Goal: Task Accomplishment & Management: Manage account settings

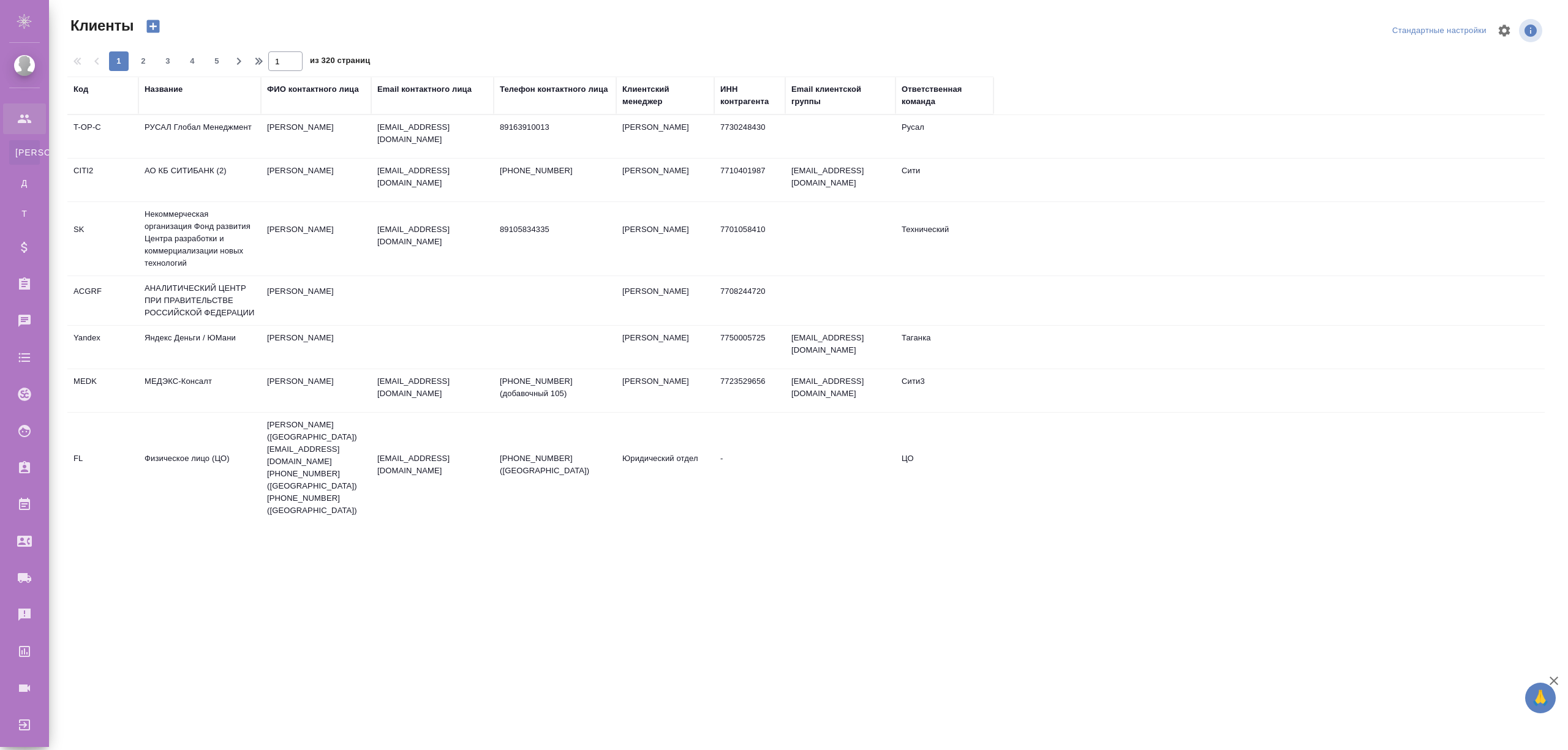
select select "RU"
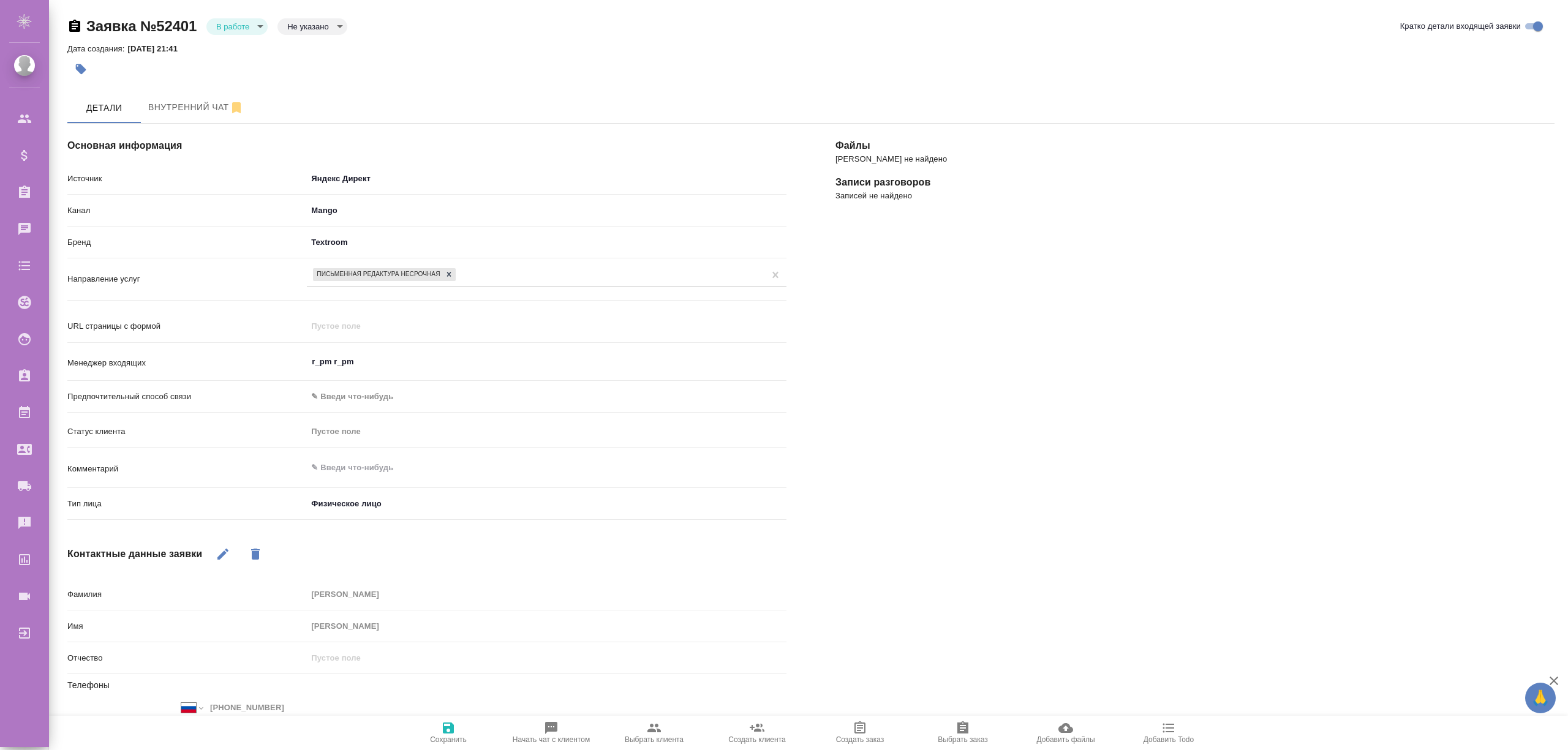
select select "RU"
click at [294, 27] on body "🙏 .cls-1 fill:#fff; AWATERA r_pm r_pm Клиенты Спецификации Заказы 9998 Чаты Tod…" at bounding box center [784, 424] width 1568 height 849
click at [311, 90] on button "Не лиды" at bounding box center [306, 87] width 39 height 13
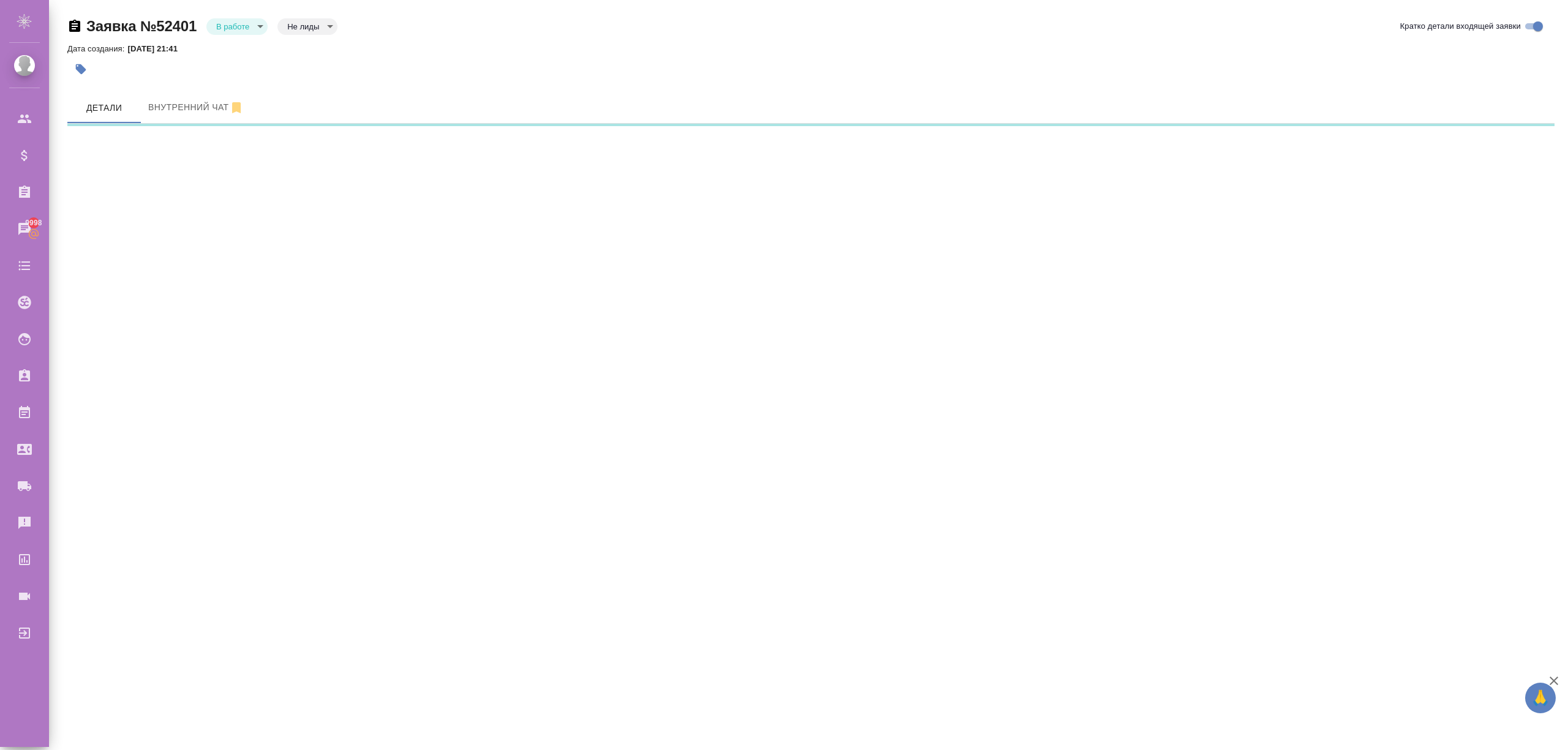
select select "RU"
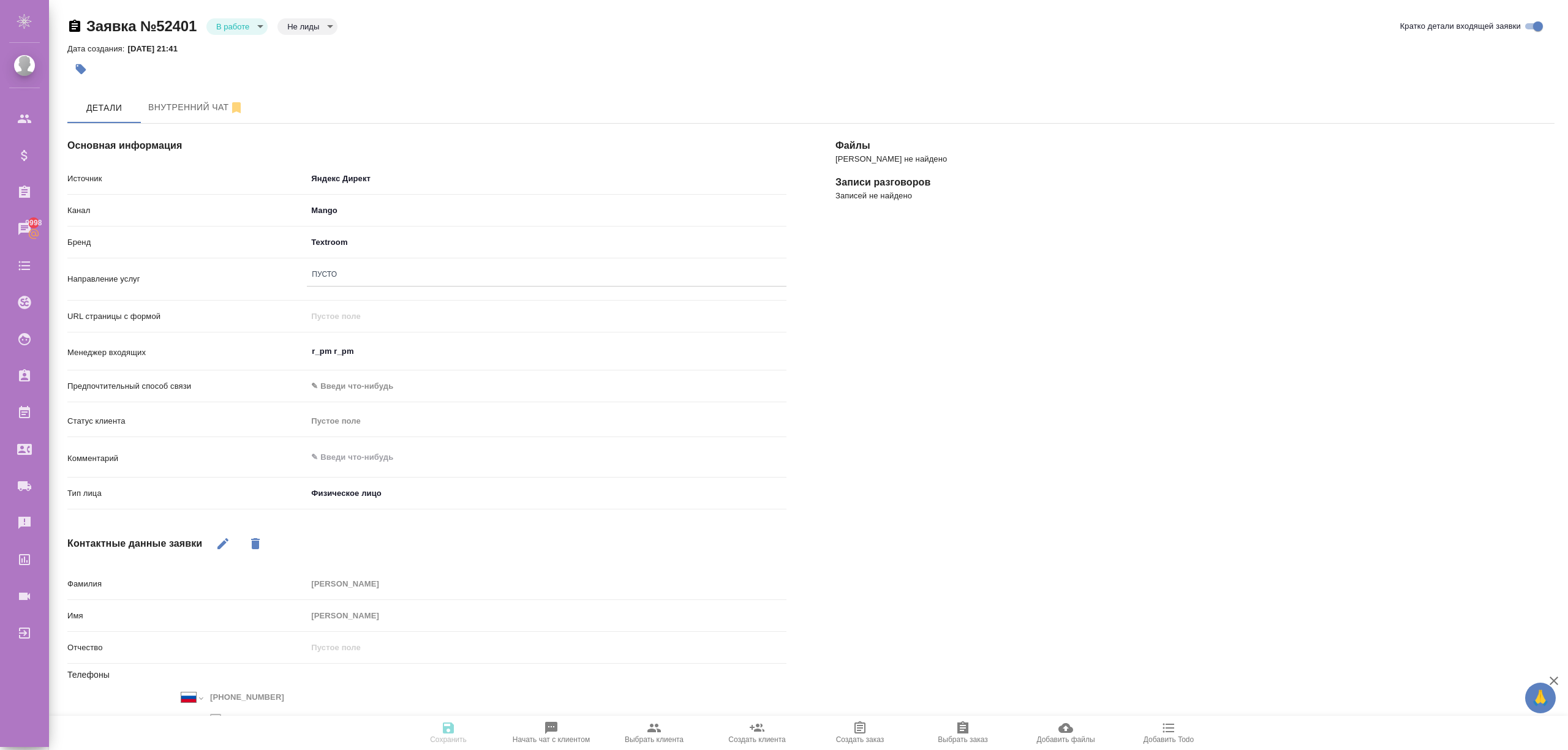
click at [350, 275] on div "Пусто" at bounding box center [547, 274] width 480 height 18
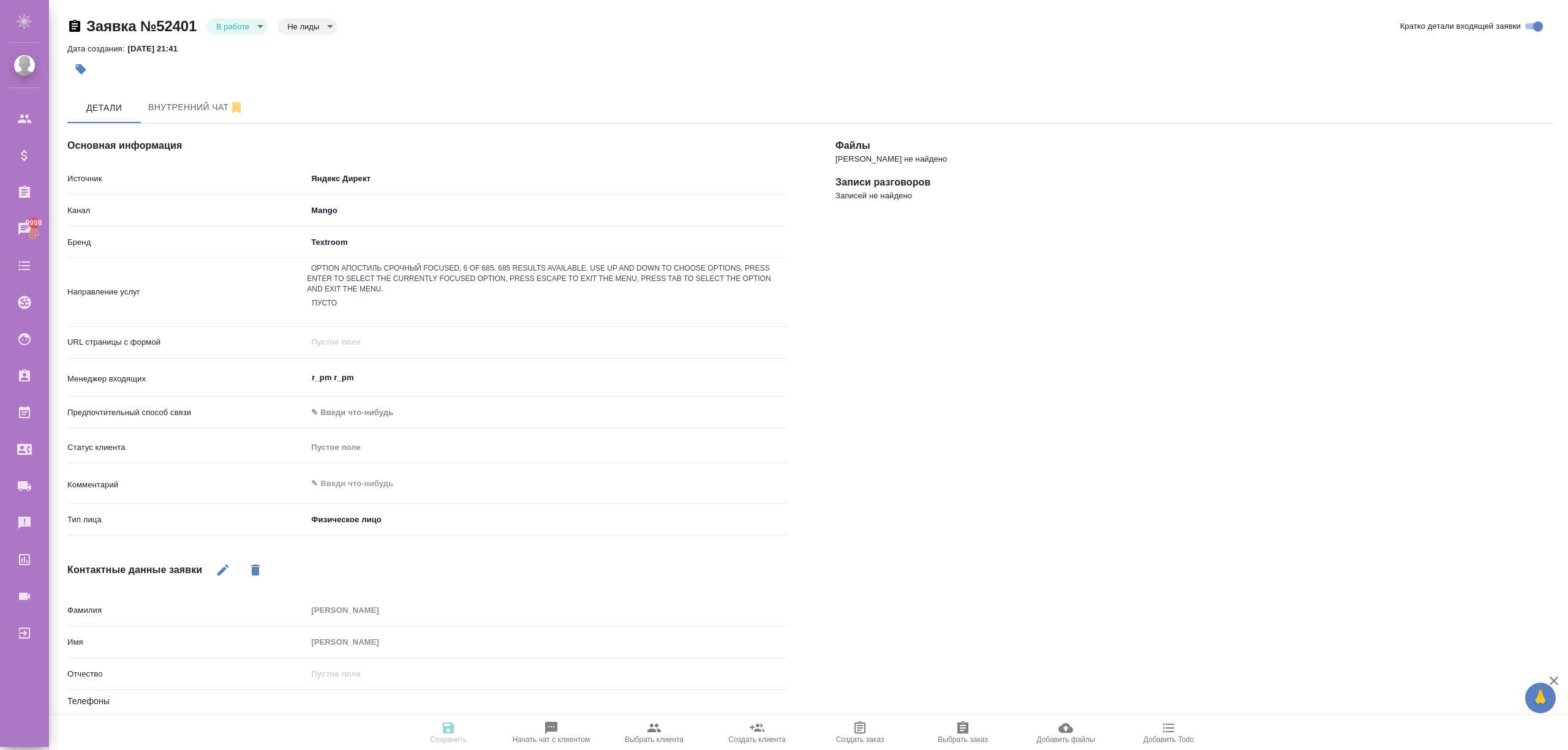
type textarea "x"
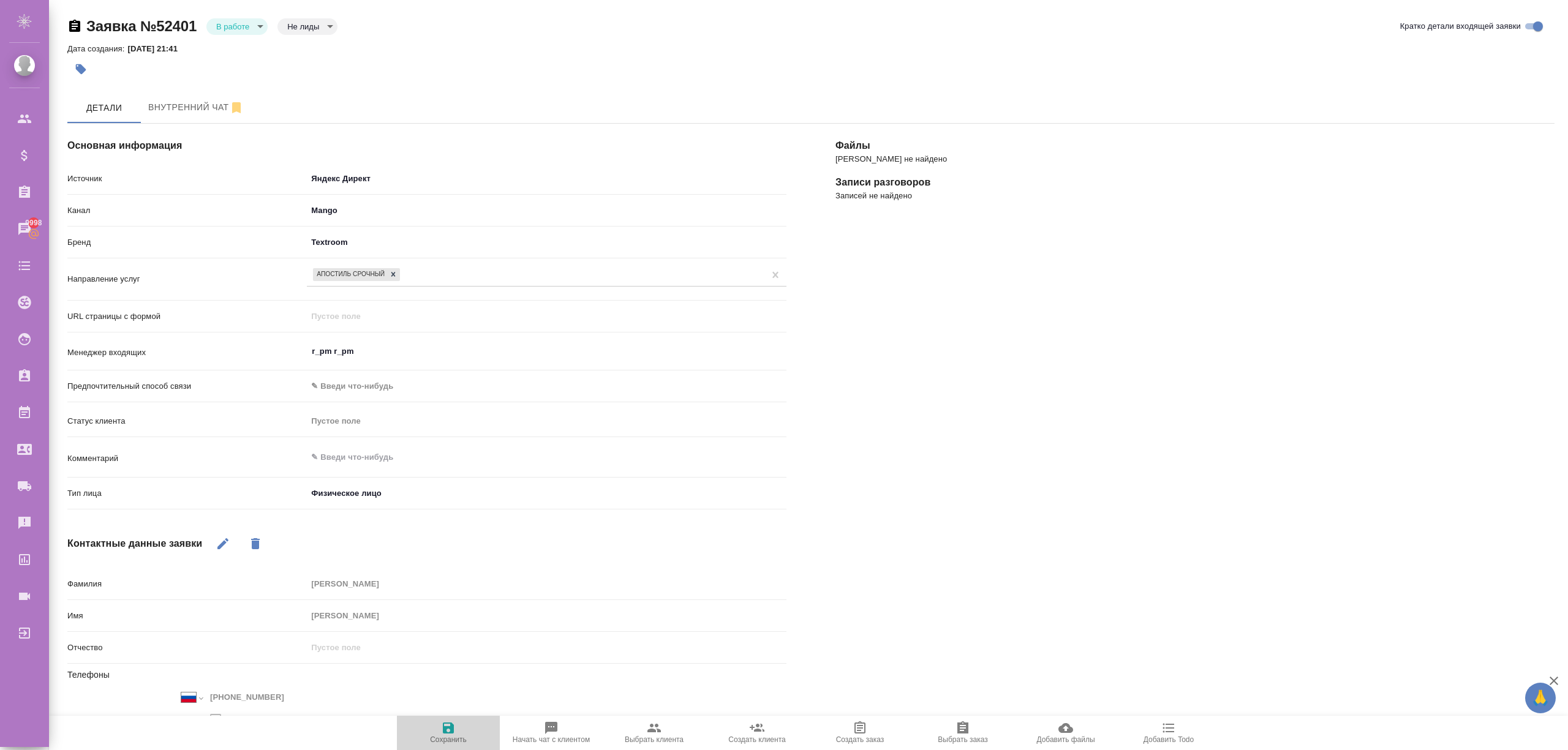
click at [436, 735] on span "Сохранить" at bounding box center [448, 733] width 88 height 23
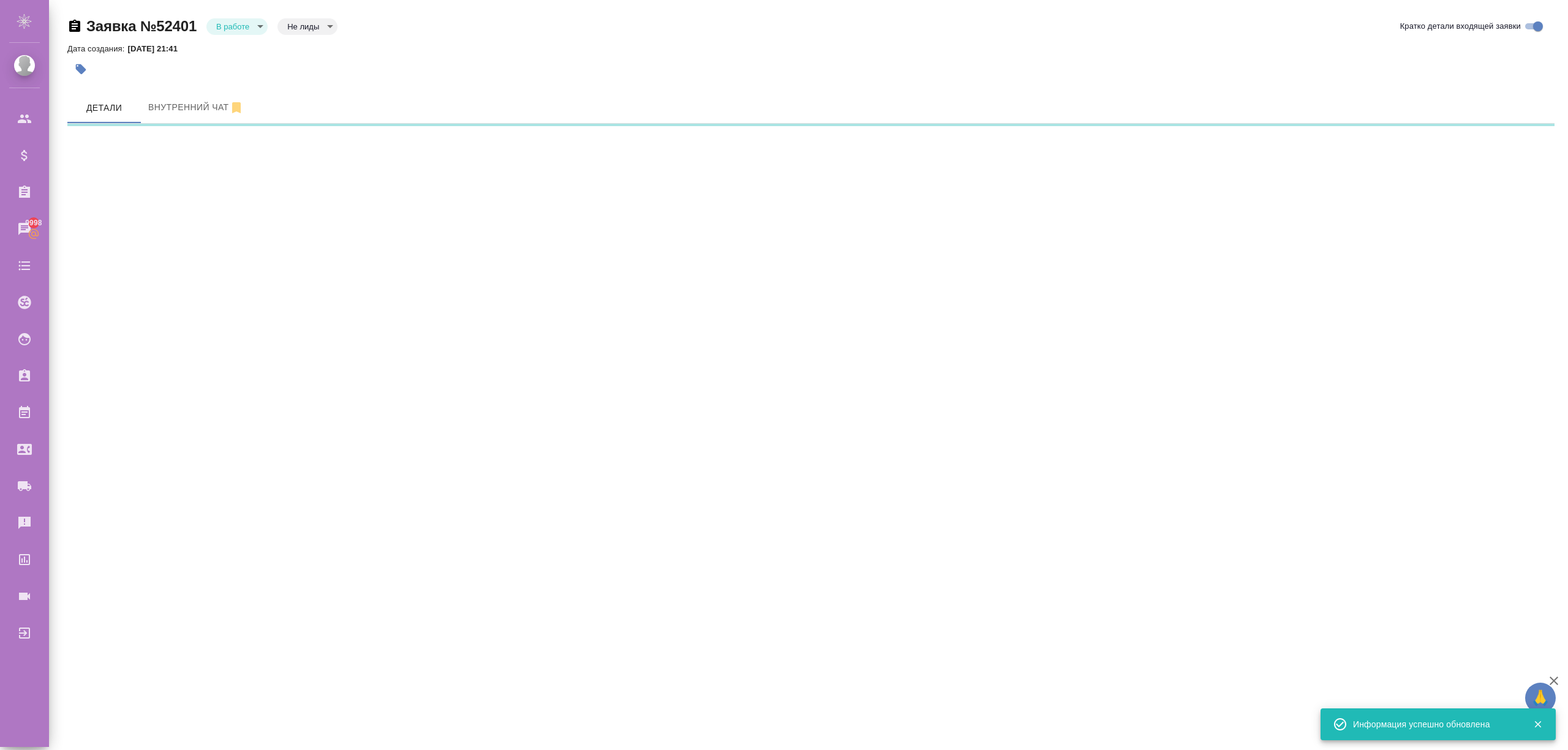
select select "RU"
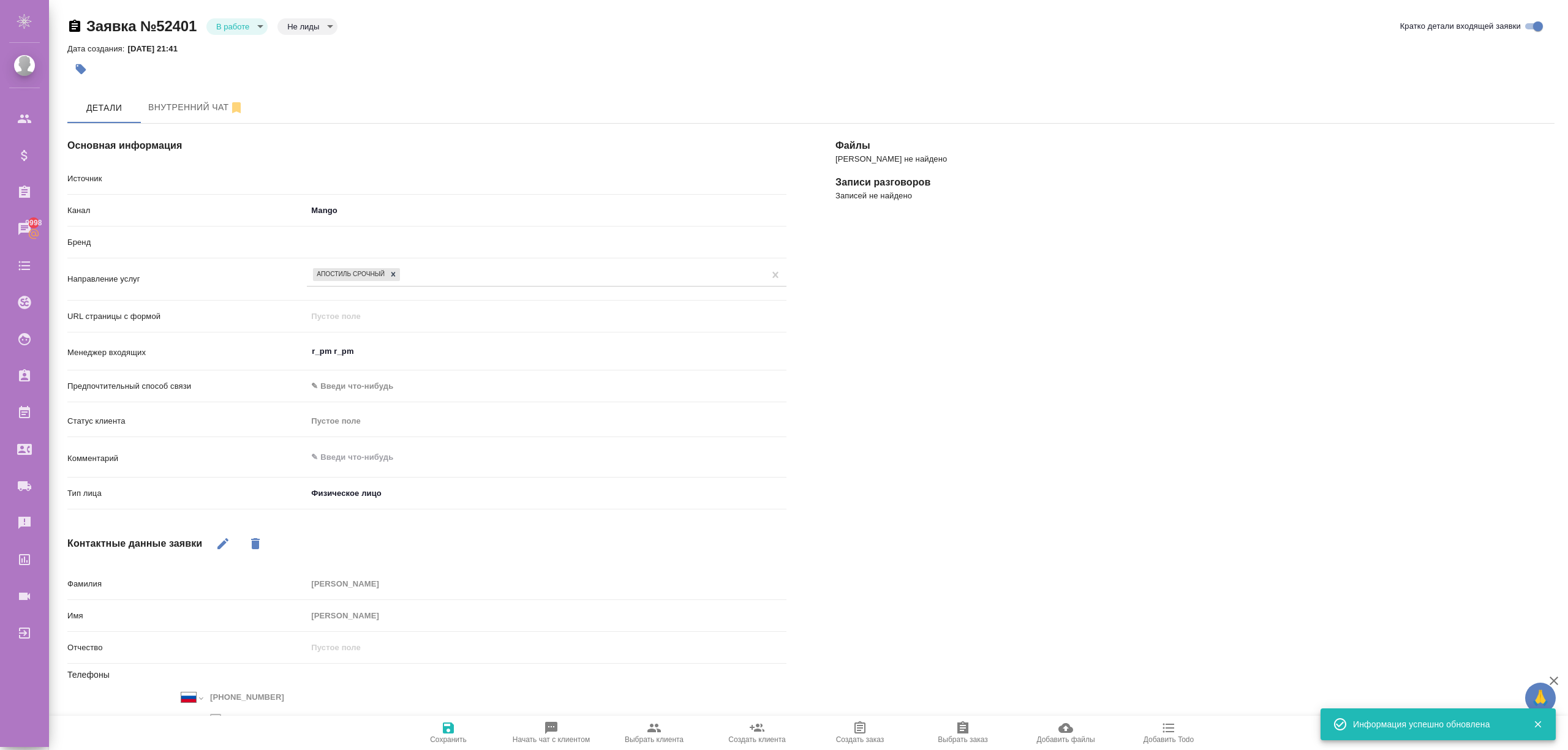
type textarea "x"
click at [314, 26] on body "🙏 .cls-1 fill:#fff; AWATERA r_pm r_pm Клиенты Спецификации Заказы 9998 Чаты Tod…" at bounding box center [784, 424] width 1568 height 849
click at [302, 33] on button "Не целевая" at bounding box center [306, 26] width 39 height 13
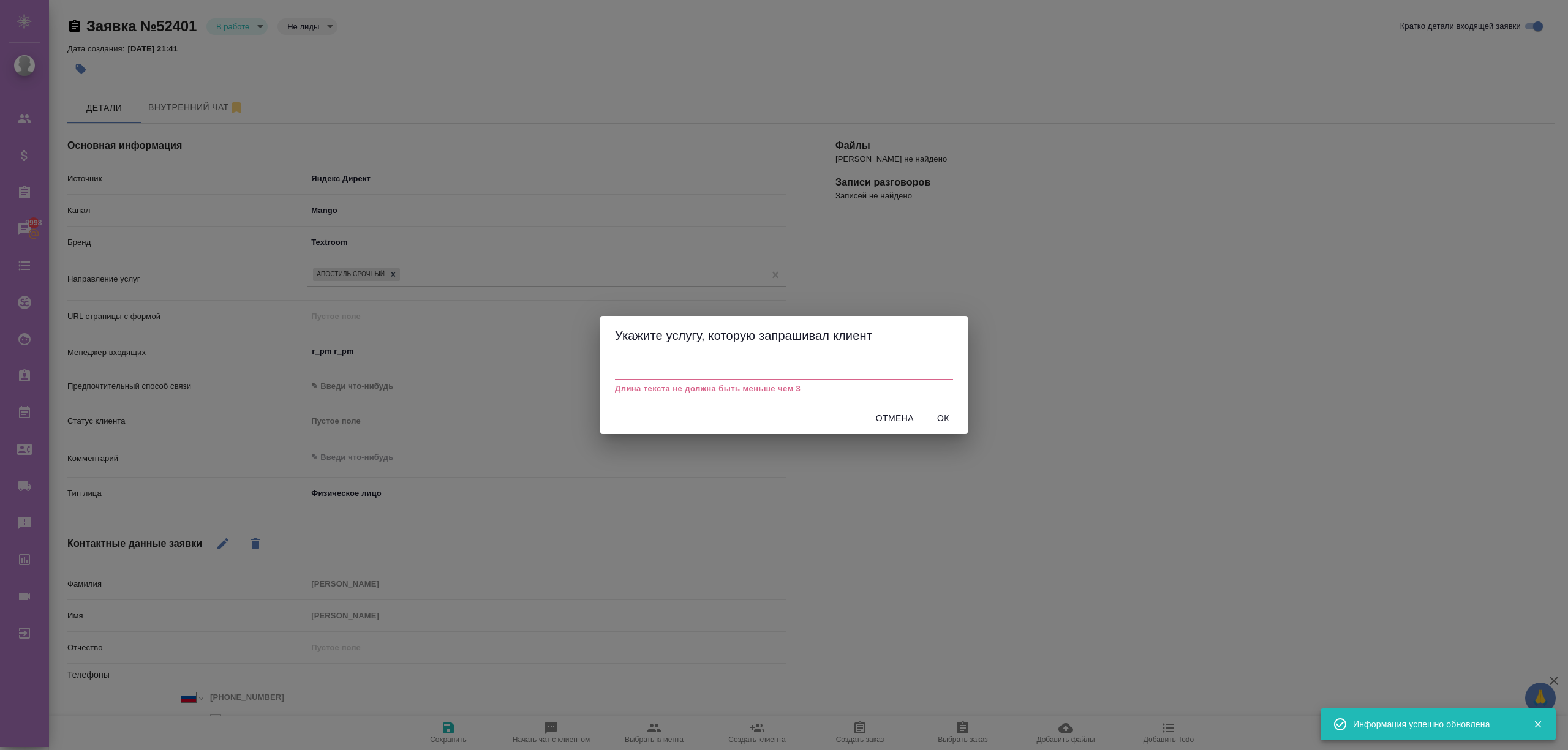
click at [693, 343] on h2 "Укажите услугу, которую запрашивал клиент" at bounding box center [784, 336] width 338 height 19
click at [694, 367] on input "text" at bounding box center [784, 373] width 338 height 15
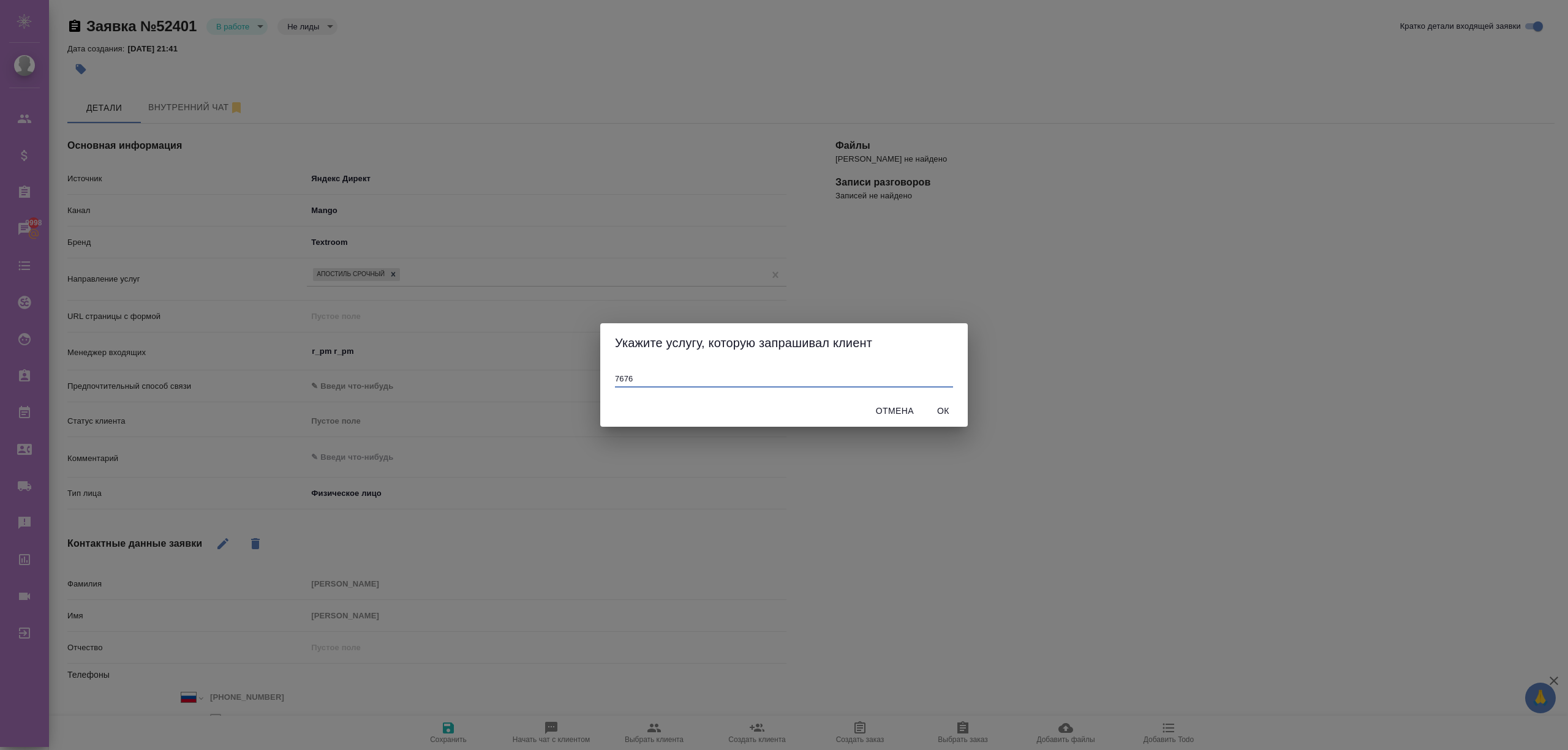
type input "7676"
click at [944, 415] on span "Ок" at bounding box center [943, 411] width 30 height 15
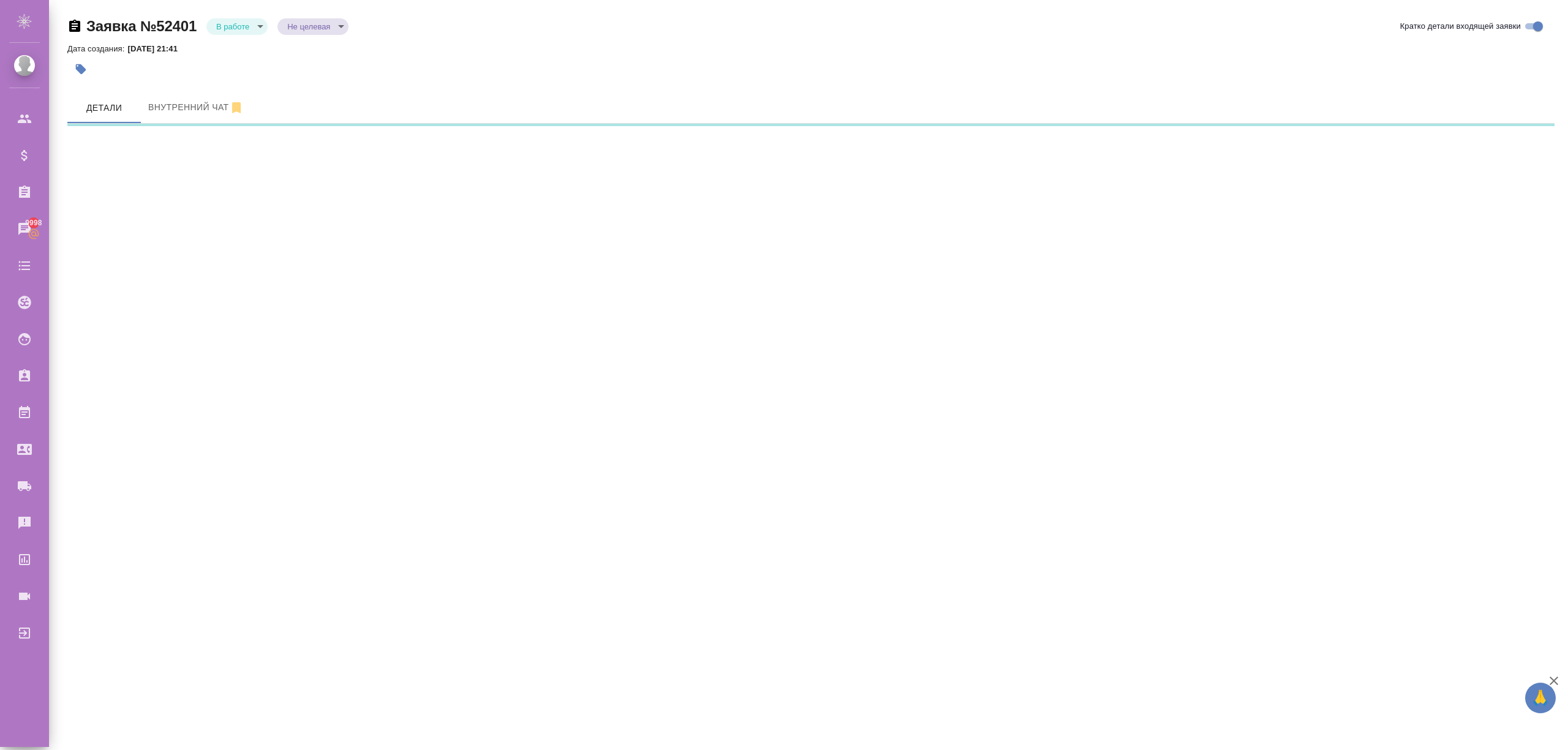
select select "RU"
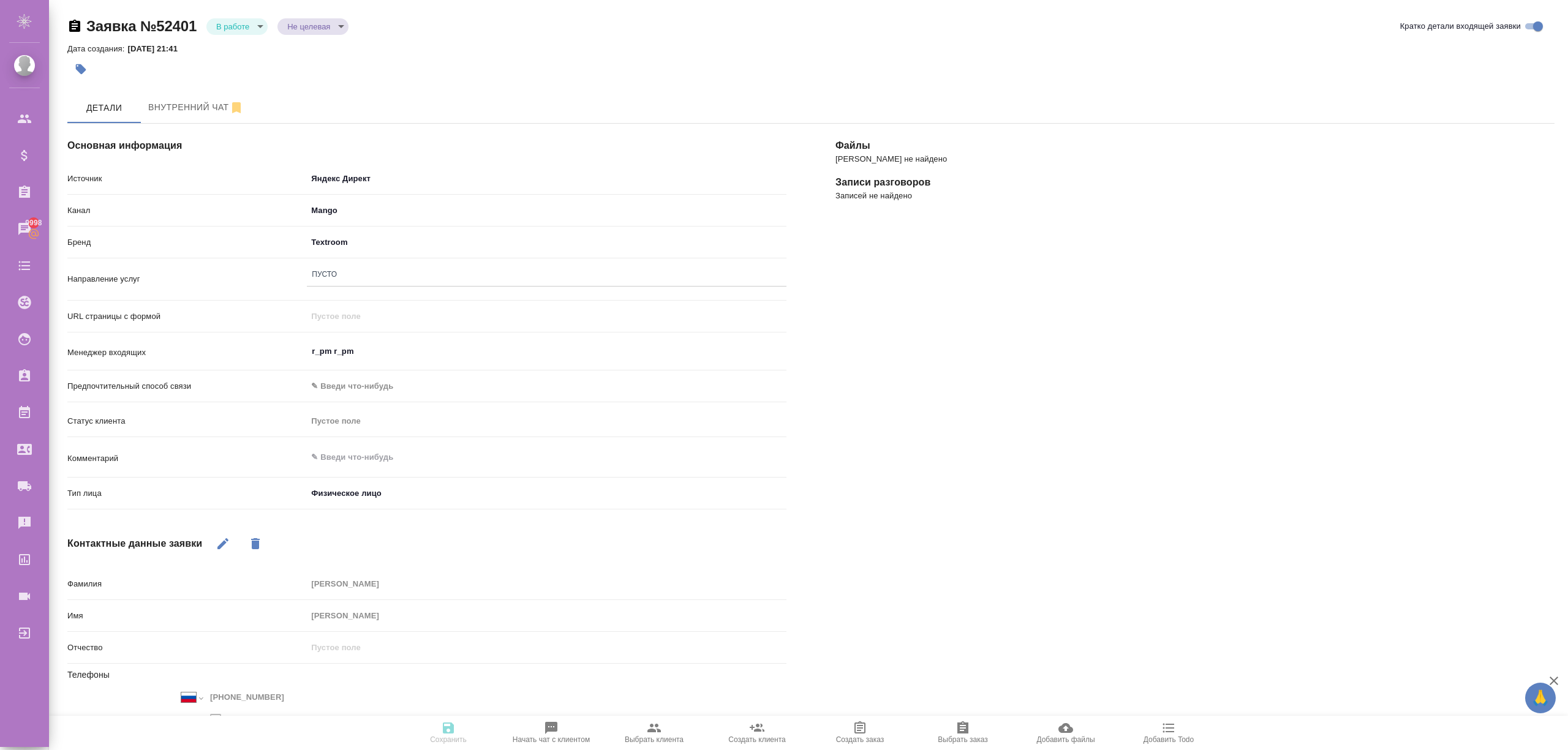
type textarea "x"
click at [308, 31] on body "🙏 .cls-1 fill:#fff; AWATERA r_pm r_pm Клиенты Спецификации Заказы 9998 Чаты Tod…" at bounding box center [784, 424] width 1568 height 849
click at [315, 70] on button "Не лиды" at bounding box center [306, 68] width 39 height 13
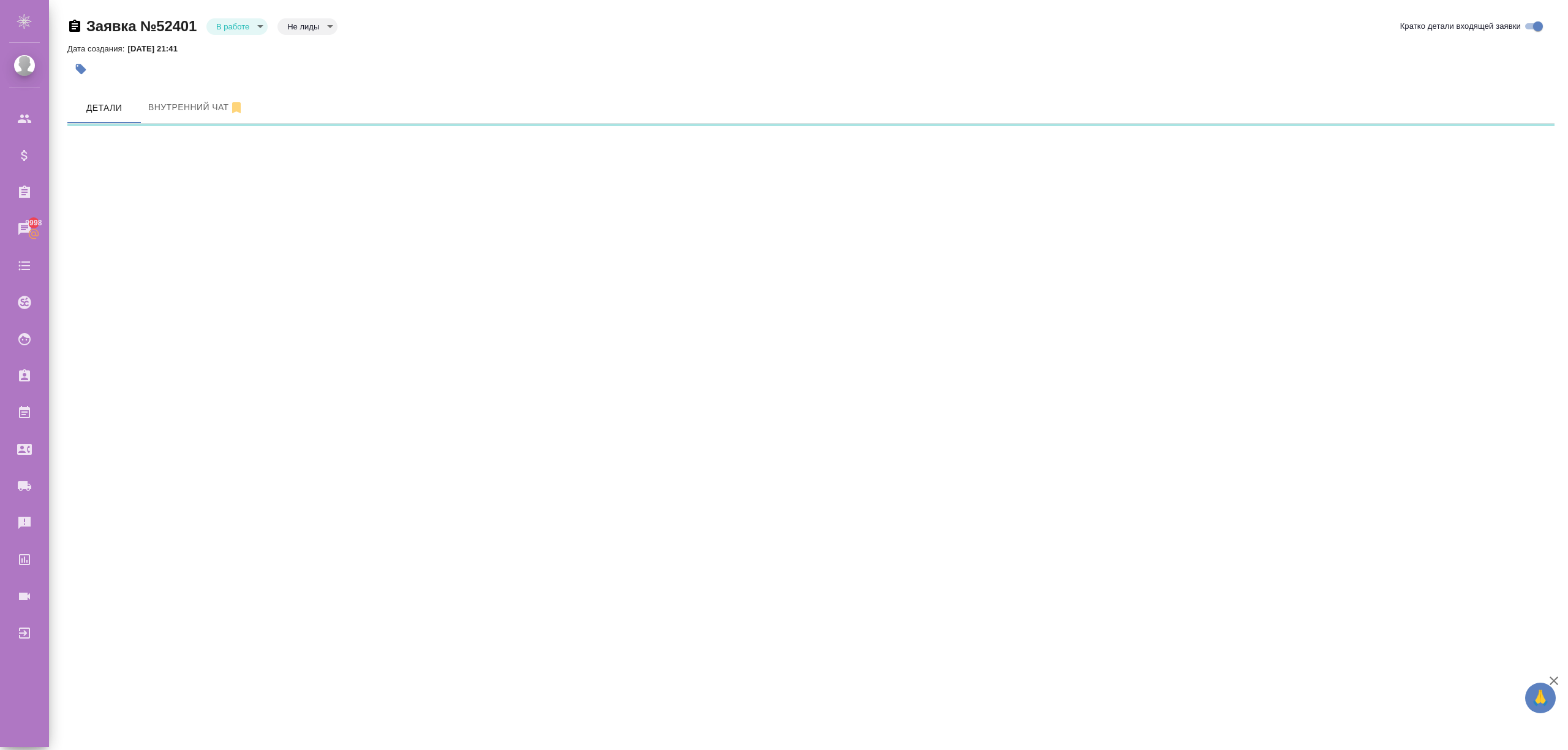
select select "RU"
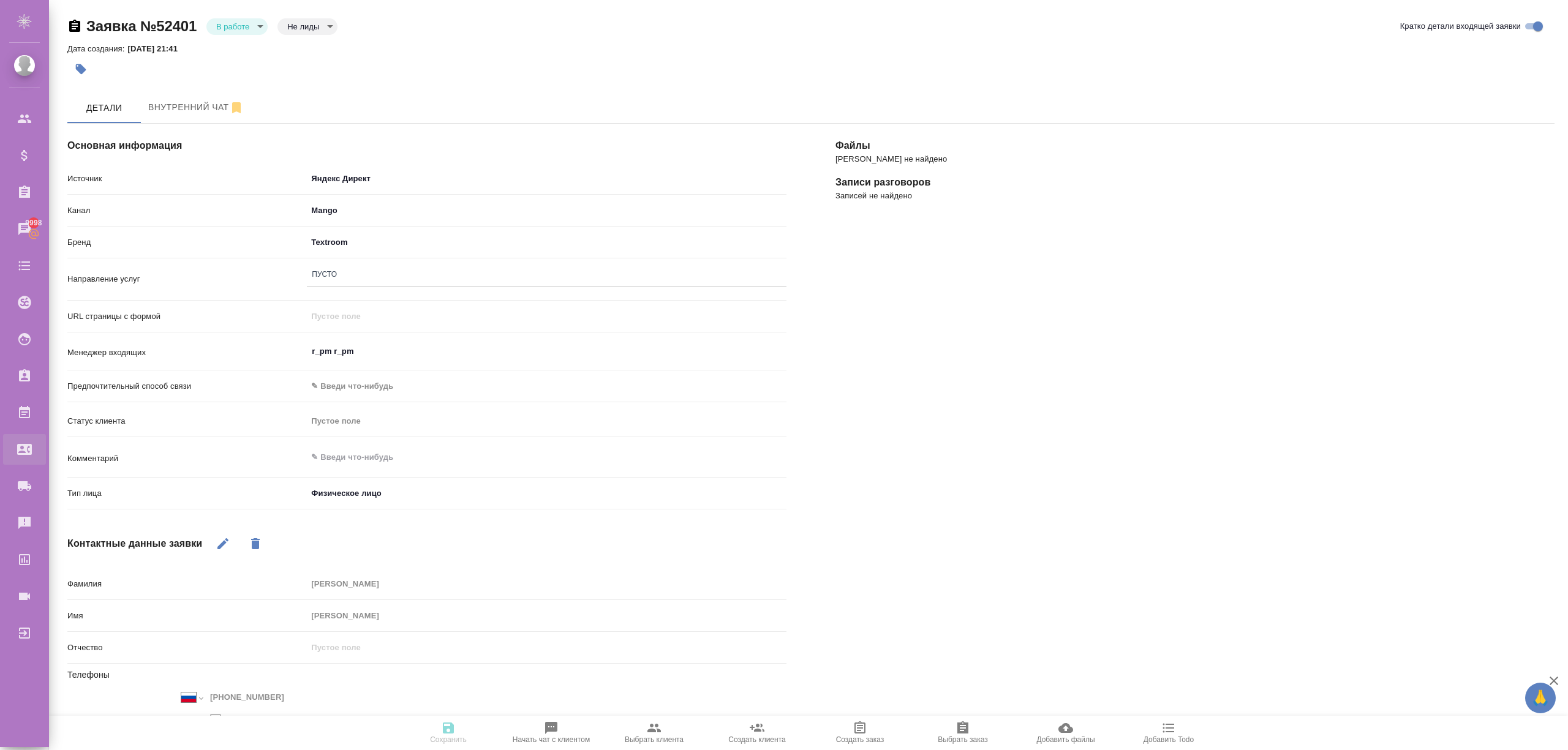
click at [25, 454] on div "Входящие заявки" at bounding box center [10, 449] width 31 height 18
type textarea "x"
select select "RU"
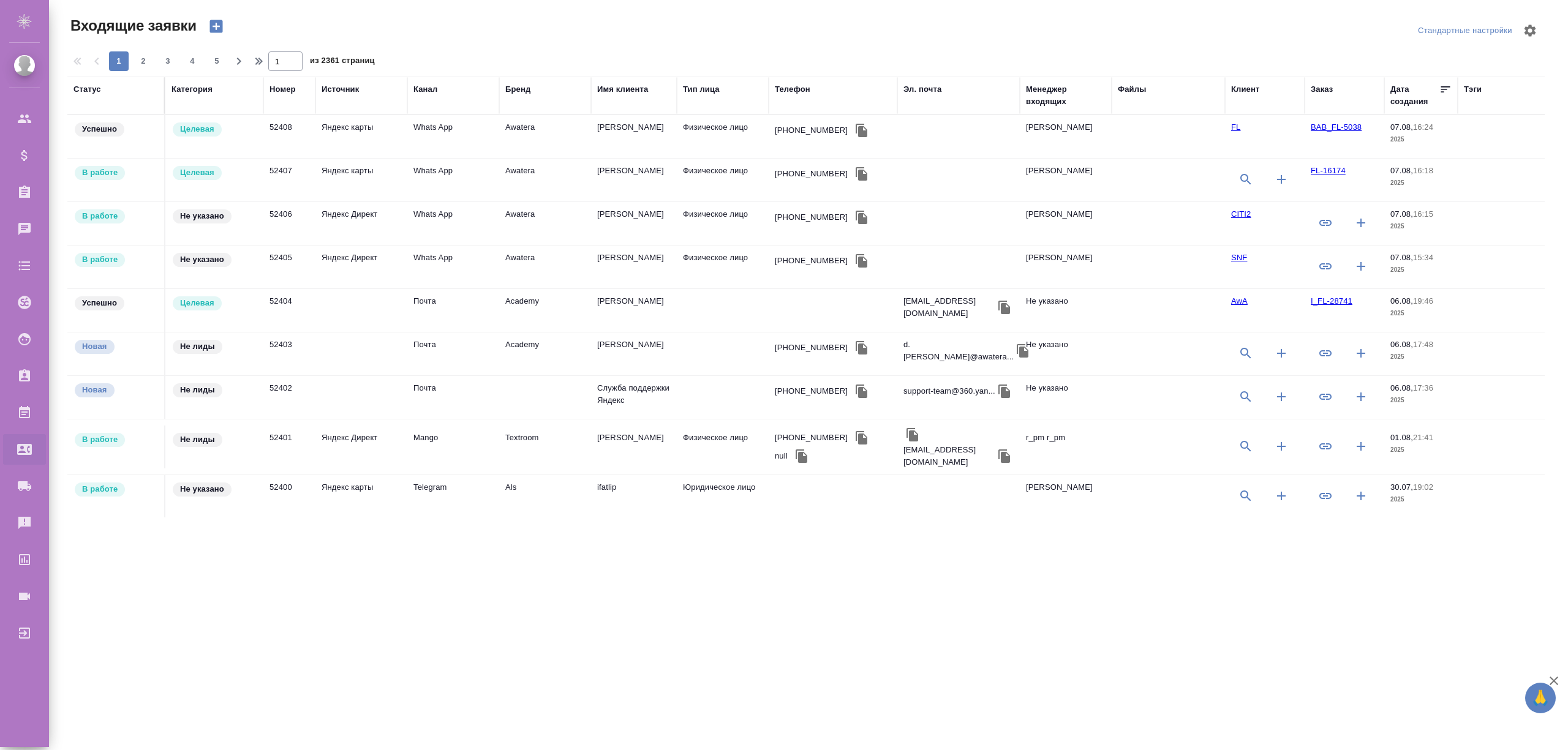
click at [199, 214] on p "Не указано" at bounding box center [202, 216] width 44 height 12
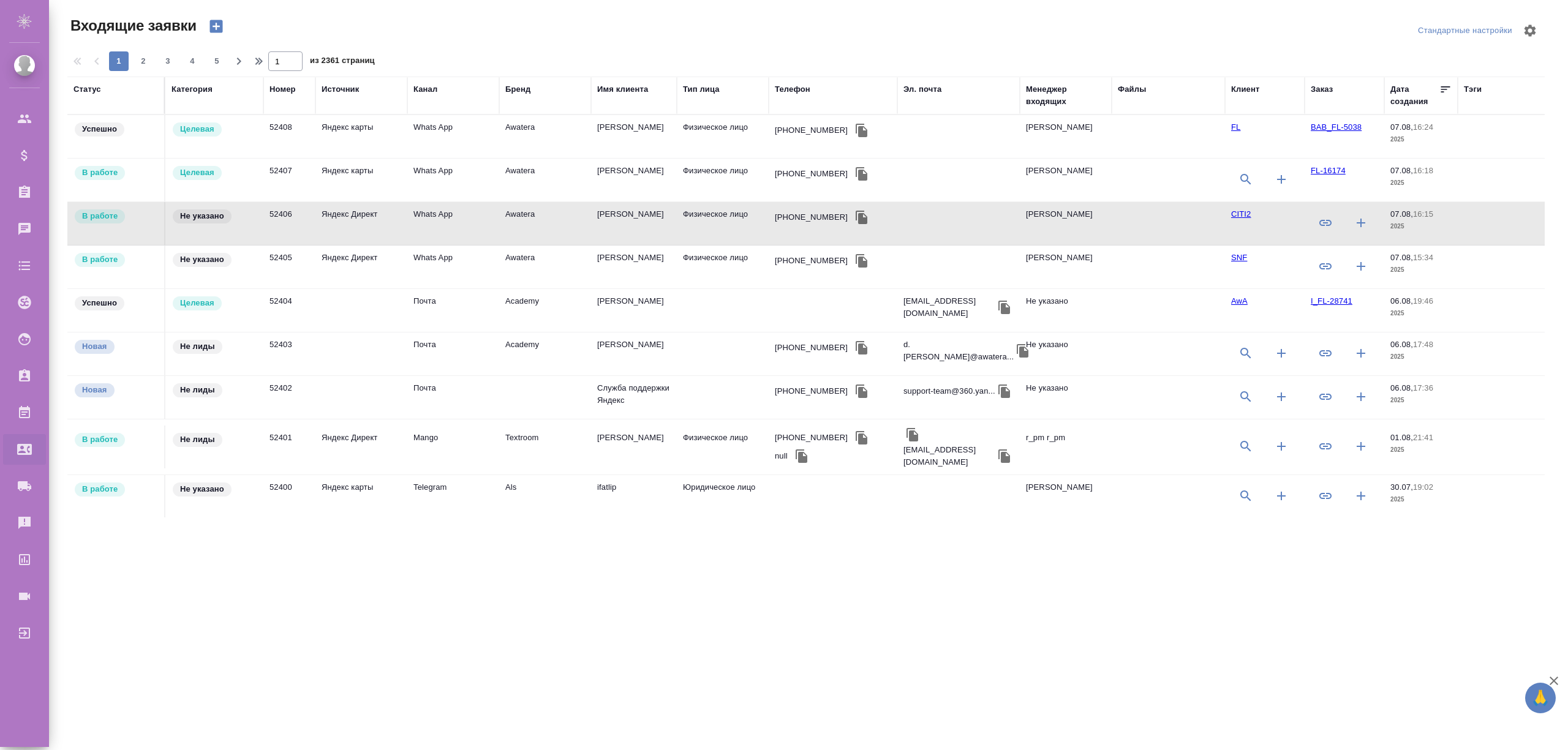
click at [200, 216] on p "Не указано" at bounding box center [202, 216] width 44 height 12
click at [106, 219] on p "В работе" at bounding box center [100, 216] width 35 height 12
click at [89, 353] on p "Новая" at bounding box center [95, 346] width 25 height 12
